Goal: Task Accomplishment & Management: Use online tool/utility

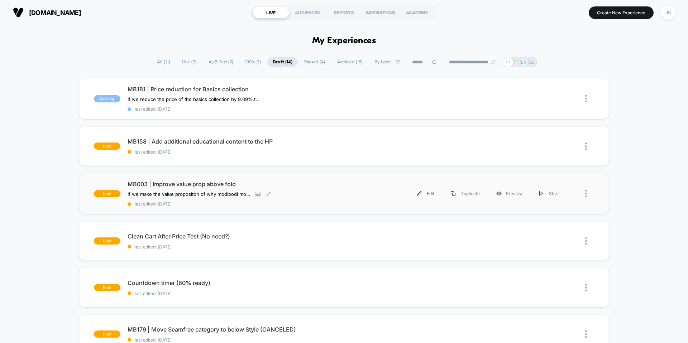
click at [179, 183] on span "MB003 | Improve value prop above fold" at bounding box center [236, 184] width 216 height 7
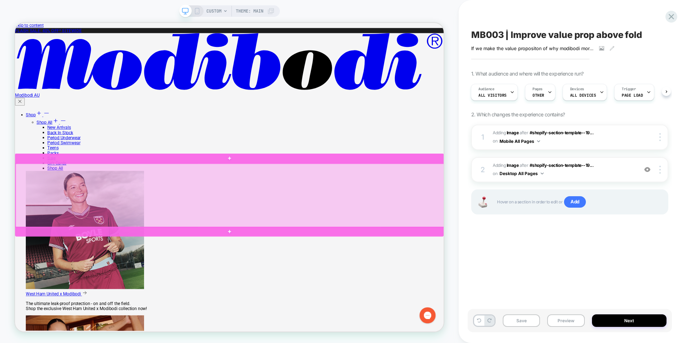
click at [366, 231] on div at bounding box center [302, 253] width 572 height 85
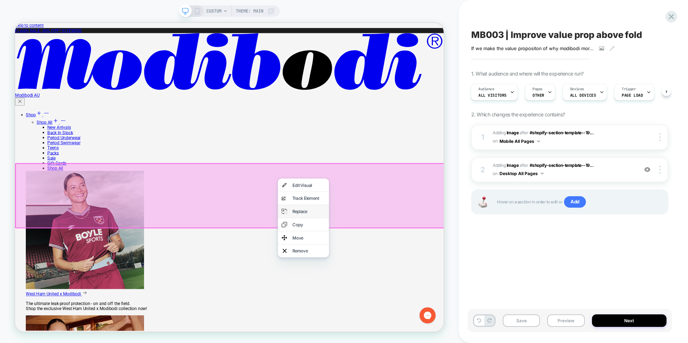
click at [393, 283] on div "Replace" at bounding box center [400, 274] width 68 height 17
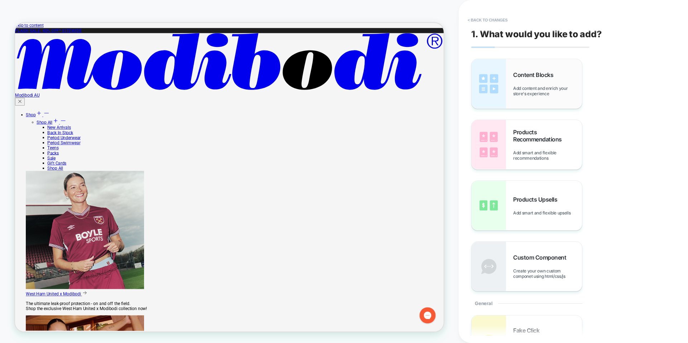
click at [0, 0] on div "Content Blocks Add content and enrich your store's experience" at bounding box center [0, 0] width 0 height 0
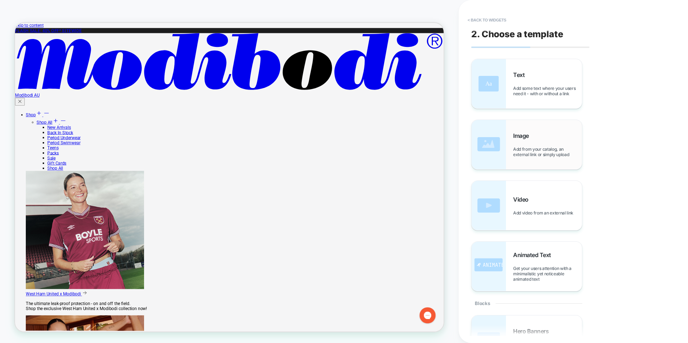
click at [523, 134] on span "Image" at bounding box center [522, 135] width 19 height 7
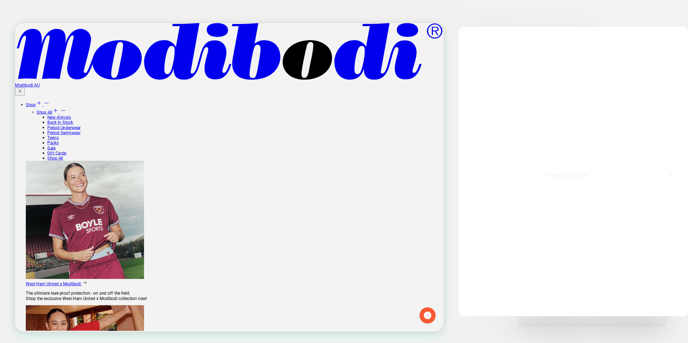
scroll to position [99, 0]
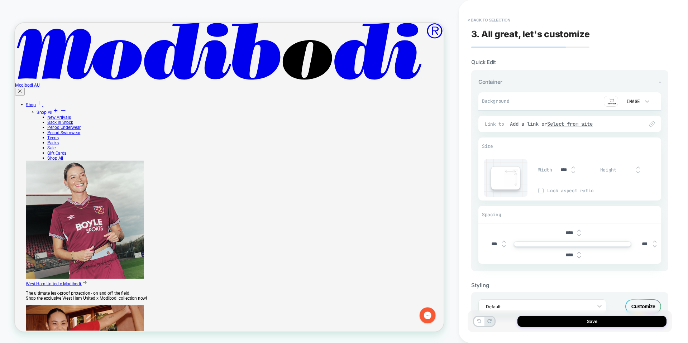
type input "***"
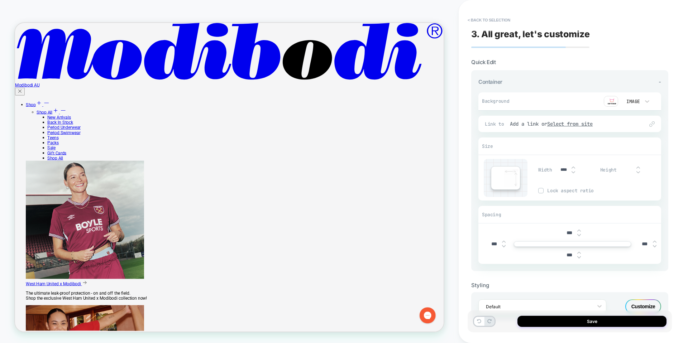
type input "***"
type input "****"
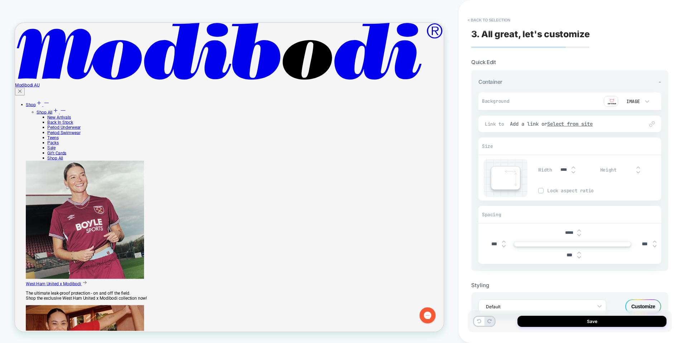
type input "**"
type input "****"
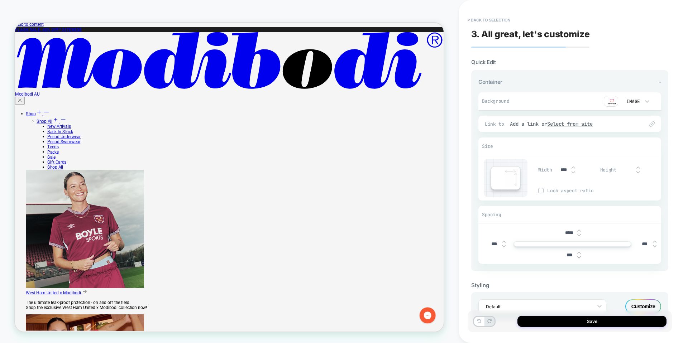
scroll to position [0, 0]
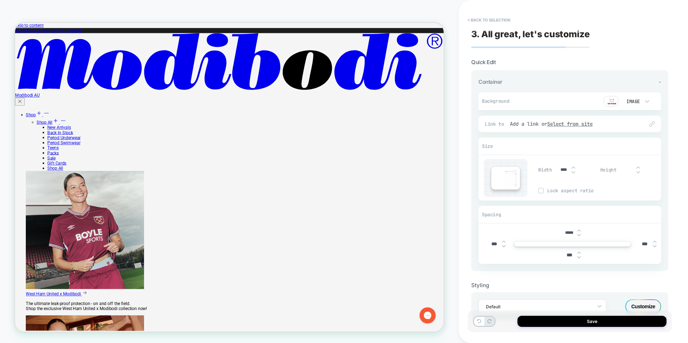
type input "*****"
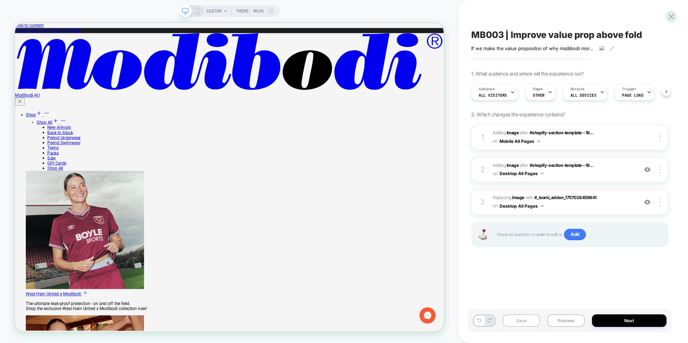
scroll to position [0, 0]
click at [0, 0] on button "Save" at bounding box center [0, 0] width 0 height 0
click at [0, 0] on button "Preview" at bounding box center [0, 0] width 0 height 0
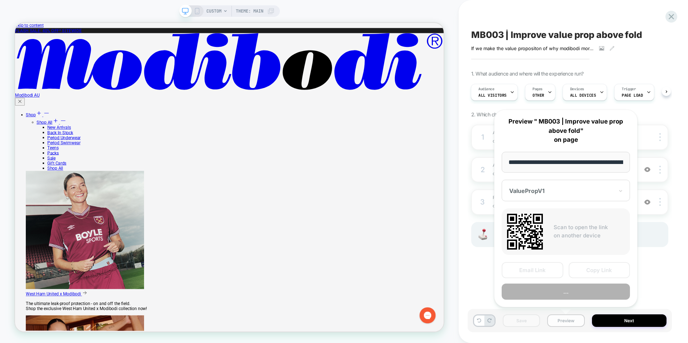
scroll to position [0, 1044]
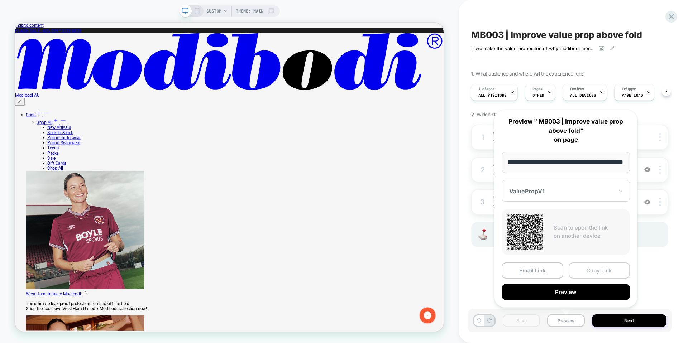
click at [584, 268] on button "Copy Link" at bounding box center [600, 271] width 62 height 16
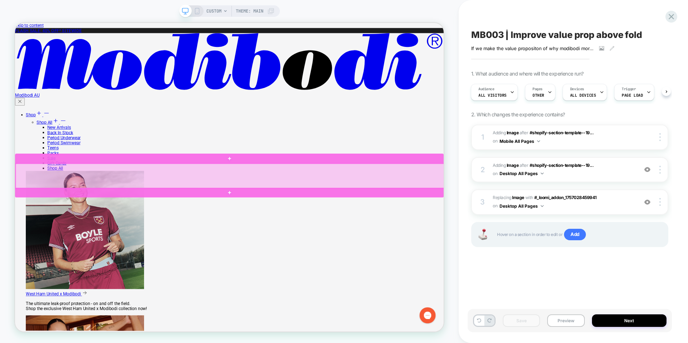
click at [418, 231] on div at bounding box center [302, 227] width 572 height 33
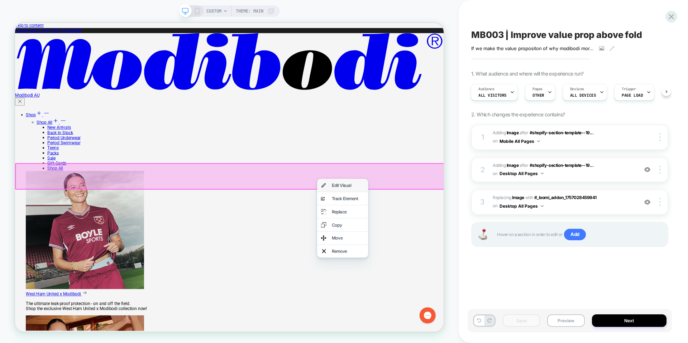
click at [433, 237] on div "Edit Visual" at bounding box center [452, 239] width 68 height 17
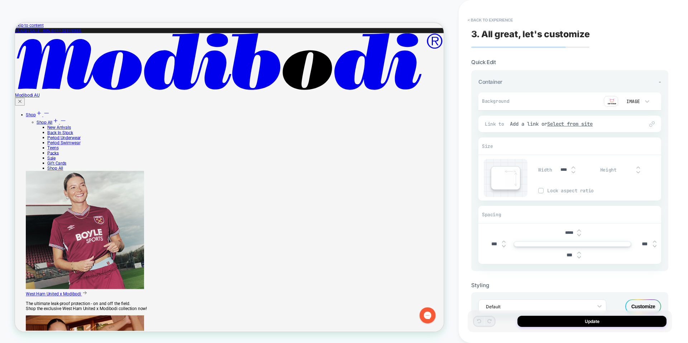
click at [0, 0] on input "*****" at bounding box center [0, 0] width 0 height 0
type input "*****"
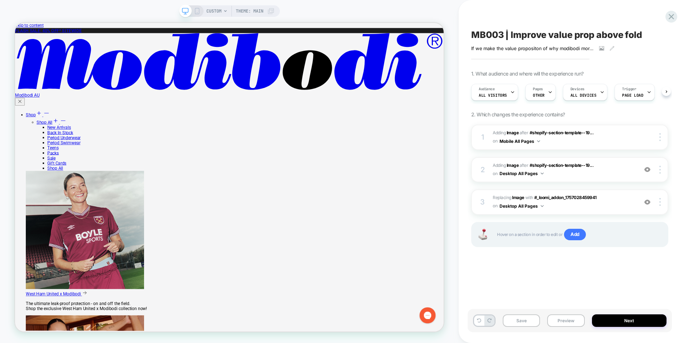
scroll to position [0, 0]
click at [531, 321] on button "Save" at bounding box center [521, 321] width 37 height 13
click at [558, 325] on button "Preview" at bounding box center [565, 321] width 37 height 13
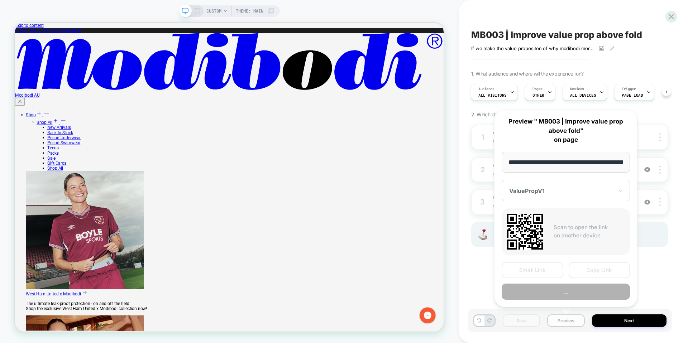
scroll to position [0, 1044]
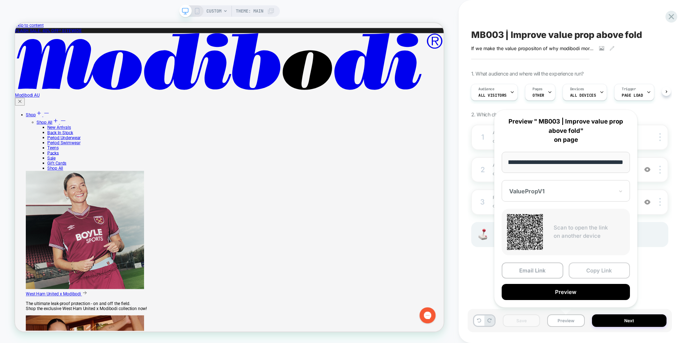
click at [591, 273] on button "Copy Link" at bounding box center [600, 271] width 62 height 16
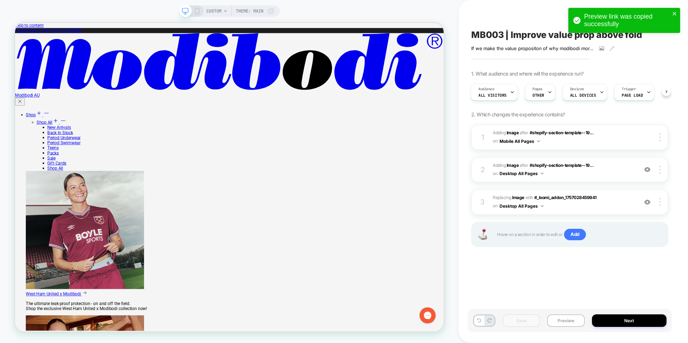
click at [39, 2] on div "CUSTOM Theme: MAIN" at bounding box center [229, 171] width 459 height 343
click at [46, 6] on div "CUSTOM Theme: MAIN" at bounding box center [229, 171] width 459 height 343
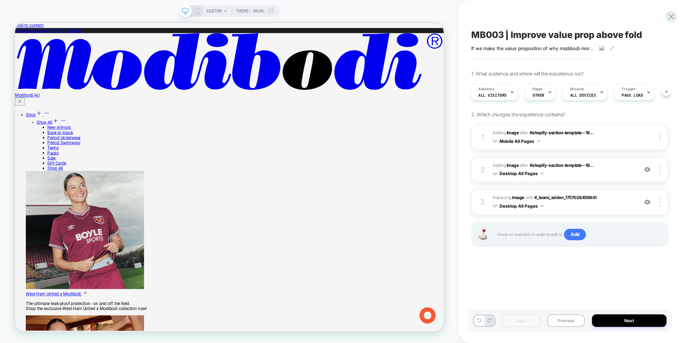
click at [46, 6] on div "CUSTOM Theme: MAIN" at bounding box center [229, 171] width 459 height 343
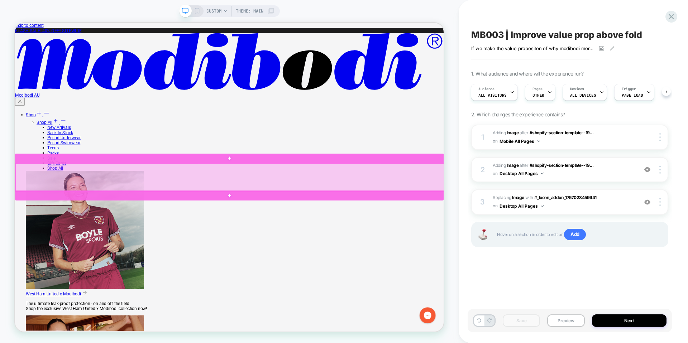
click at [433, 224] on div at bounding box center [302, 229] width 572 height 37
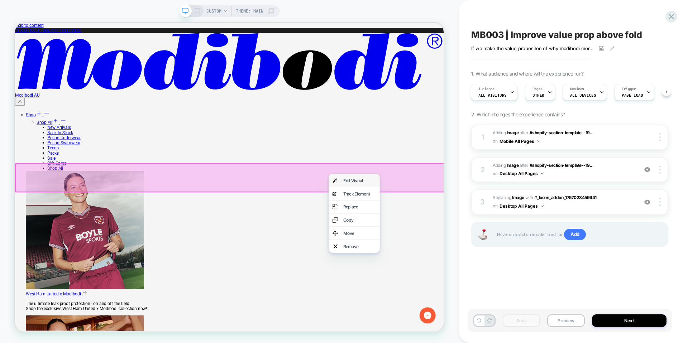
click at [446, 231] on div "Edit Visual" at bounding box center [467, 233] width 68 height 17
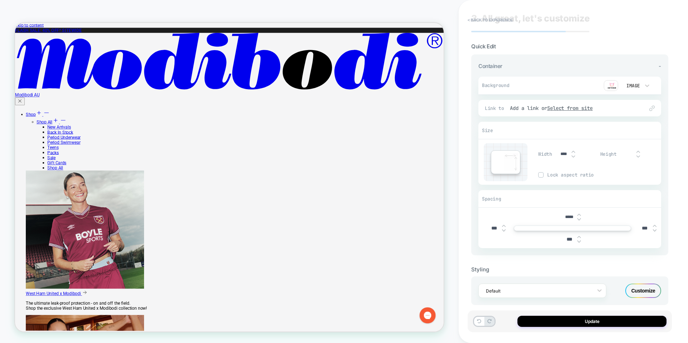
scroll to position [0, 0]
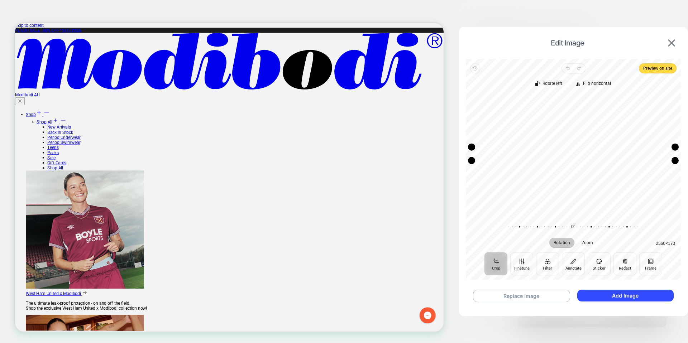
click at [472, 153] on div "Drag edge l" at bounding box center [471, 154] width 7 height 14
click at [488, 182] on div "Recenter" at bounding box center [574, 154] width 204 height 118
click at [486, 182] on div "Recenter" at bounding box center [574, 154] width 204 height 118
drag, startPoint x: 471, startPoint y: 154, endPoint x: 516, endPoint y: 153, distance: 44.8
click at [516, 153] on div "Recenter" at bounding box center [574, 154] width 204 height 118
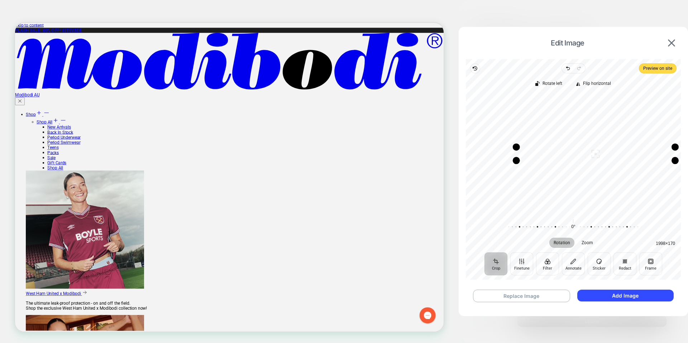
click at [676, 157] on div "Drag corner br" at bounding box center [675, 160] width 7 height 7
drag, startPoint x: 676, startPoint y: 154, endPoint x: 631, endPoint y: 158, distance: 45.7
click at [631, 158] on div "Recenter" at bounding box center [574, 154] width 204 height 118
click at [645, 158] on div "Recenter" at bounding box center [574, 154] width 204 height 118
click at [0, 0] on button "Add Image" at bounding box center [0, 0] width 0 height 0
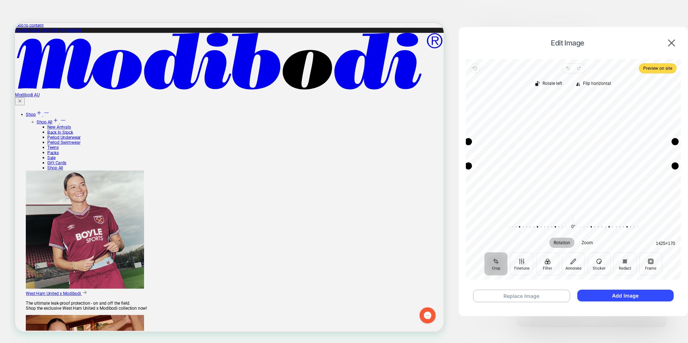
drag, startPoint x: 485, startPoint y: 176, endPoint x: 569, endPoint y: 198, distance: 86.6
drag, startPoint x: 551, startPoint y: 198, endPoint x: 516, endPoint y: 200, distance: 36.0
click at [475, 67] on icon "button" at bounding box center [476, 69] width 4 height 4
click at [496, 266] on button "Crop" at bounding box center [496, 264] width 23 height 23
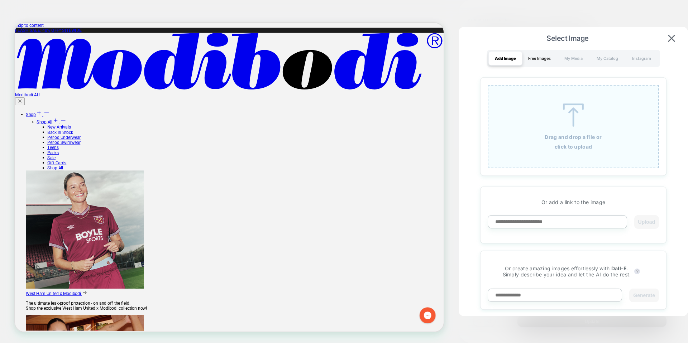
click at [547, 58] on div "Free Images" at bounding box center [540, 58] width 34 height 14
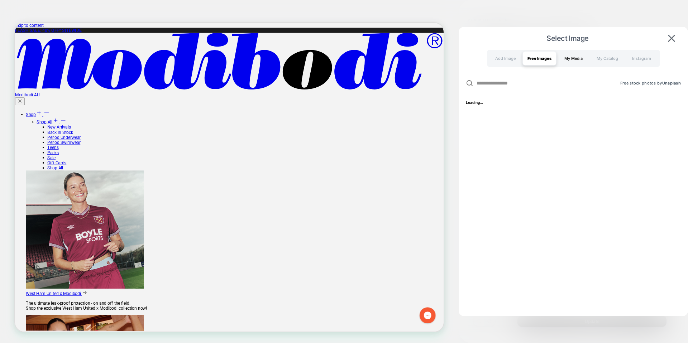
click at [574, 57] on div "My Media" at bounding box center [574, 58] width 34 height 14
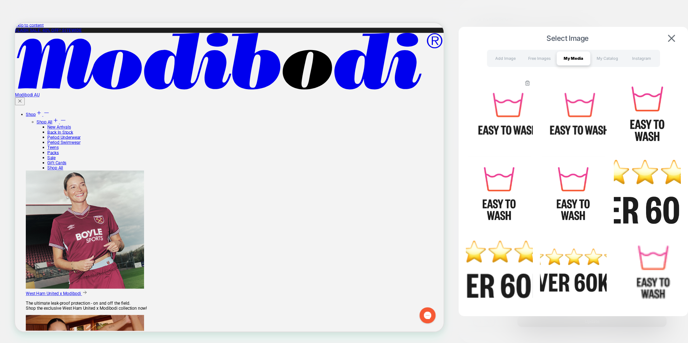
click at [513, 116] on img at bounding box center [499, 114] width 67 height 72
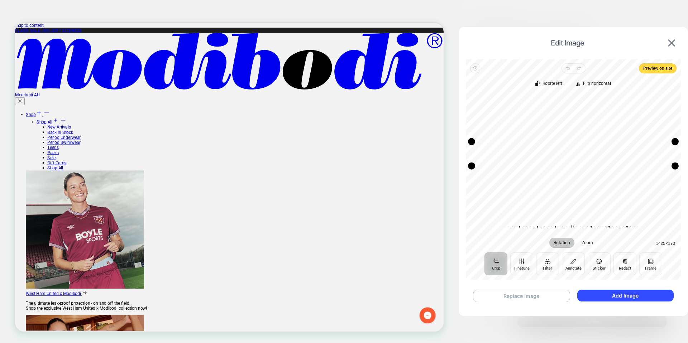
click at [521, 293] on button "Replace Image" at bounding box center [521, 296] width 97 height 13
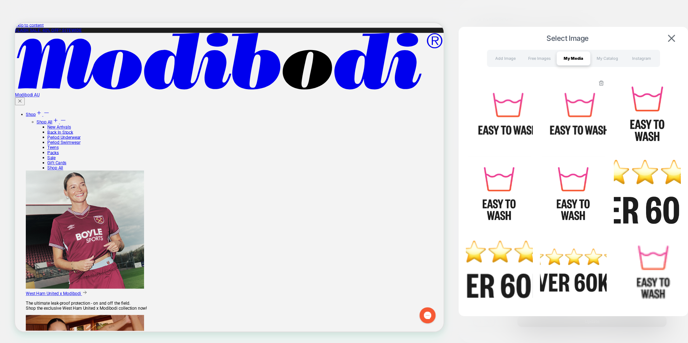
click at [582, 115] on img at bounding box center [573, 114] width 67 height 72
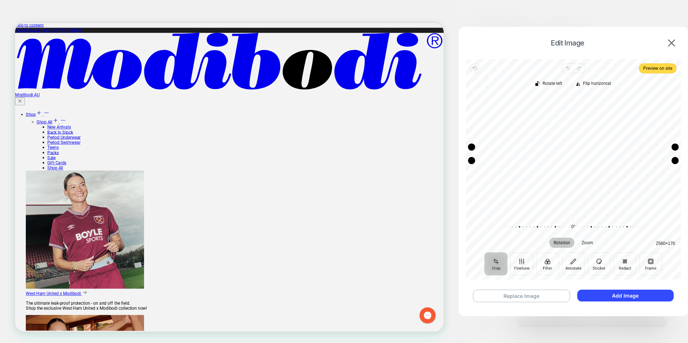
click at [471, 157] on div "Drag corner bl" at bounding box center [471, 160] width 7 height 7
drag, startPoint x: 471, startPoint y: 154, endPoint x: 492, endPoint y: 148, distance: 21.5
click at [492, 148] on div "Recenter" at bounding box center [574, 154] width 204 height 118
drag, startPoint x: 674, startPoint y: 154, endPoint x: 651, endPoint y: 153, distance: 23.0
click at [651, 153] on div "Recenter" at bounding box center [574, 154] width 204 height 118
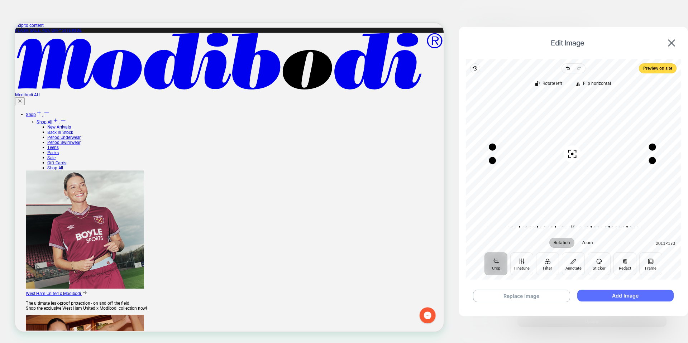
click at [616, 298] on button "Add Image" at bounding box center [626, 296] width 96 height 12
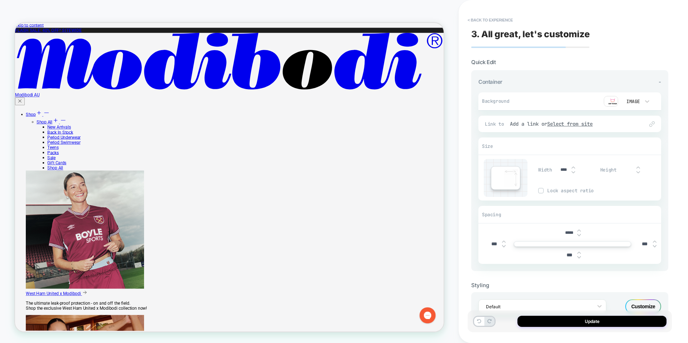
click at [563, 171] on input "****" at bounding box center [564, 169] width 16 height 5
type input "***"
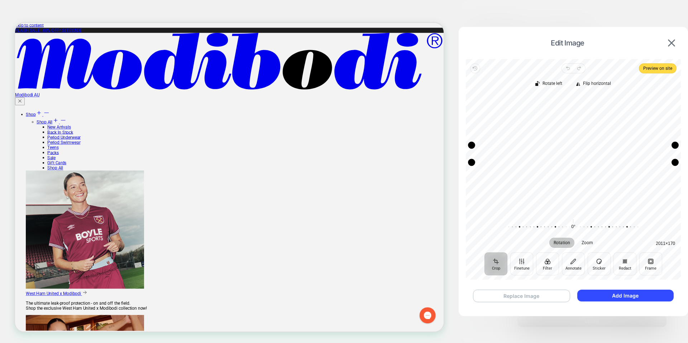
click at [537, 293] on button "Replace Image" at bounding box center [521, 296] width 97 height 13
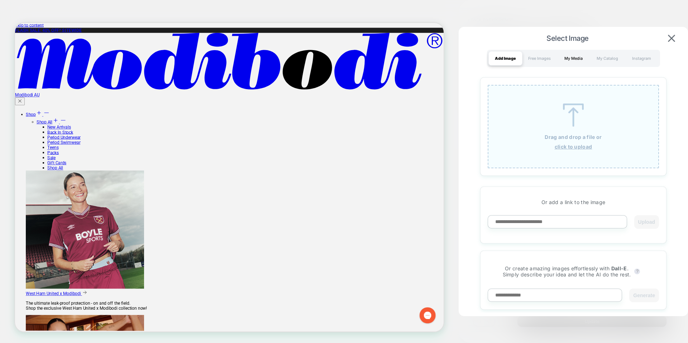
click at [575, 53] on div "My Media" at bounding box center [574, 58] width 34 height 14
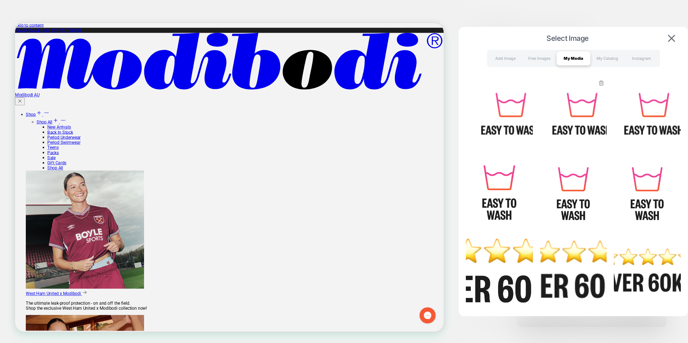
click at [588, 109] on img at bounding box center [573, 114] width 67 height 72
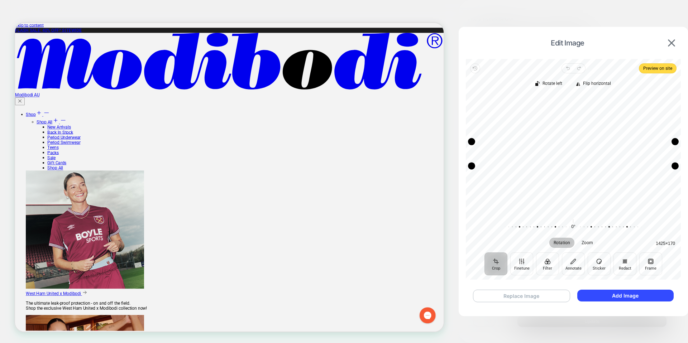
click at [527, 296] on button "Replace Image" at bounding box center [521, 296] width 97 height 13
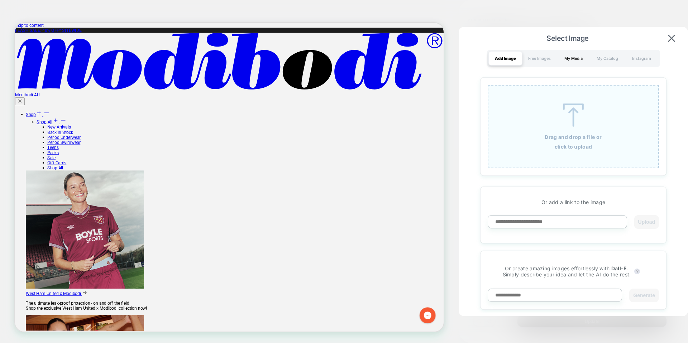
click at [579, 55] on div "My Media" at bounding box center [574, 58] width 34 height 14
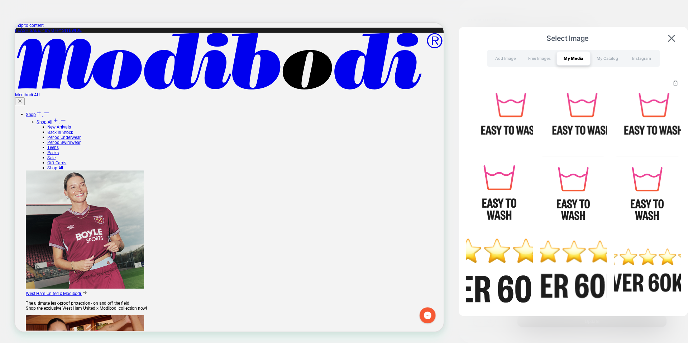
click at [652, 119] on img at bounding box center [647, 114] width 67 height 72
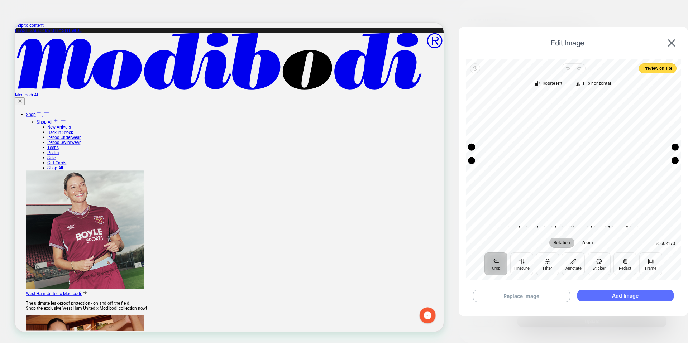
click at [610, 295] on button "Add Image" at bounding box center [626, 296] width 96 height 12
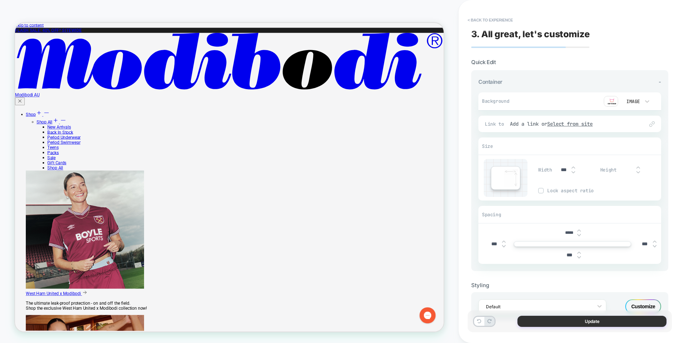
click at [0, 0] on button "Update" at bounding box center [0, 0] width 0 height 0
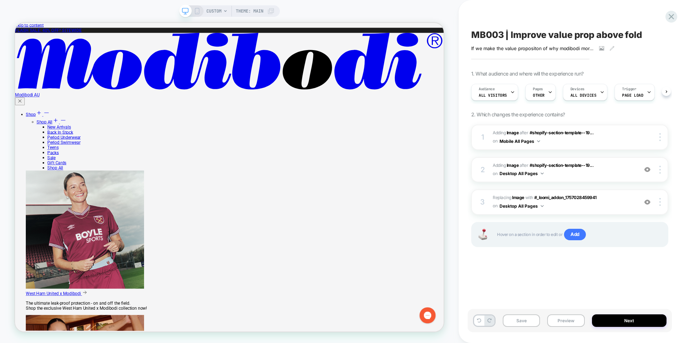
scroll to position [0, 0]
click at [546, 262] on div "1 #_loomi_addon_1757028174860 Adding Image AFTER #shopify-section-template--19.…" at bounding box center [569, 195] width 197 height 141
